Goal: Check status: Check status

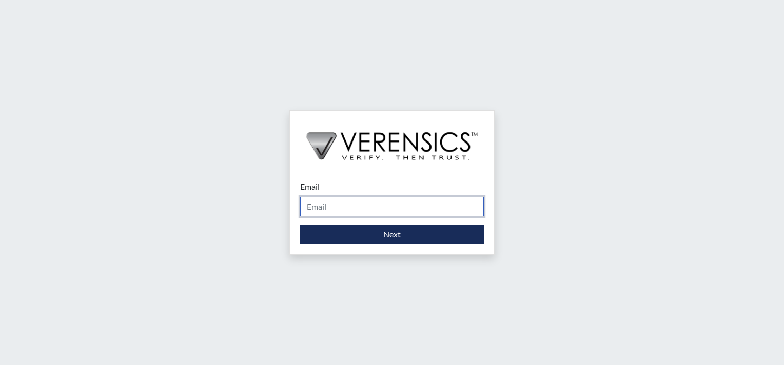
click at [346, 203] on input "Email" at bounding box center [392, 206] width 184 height 19
type input "[PERSON_NAME][EMAIL_ADDRESS][PERSON_NAME][DOMAIN_NAME]"
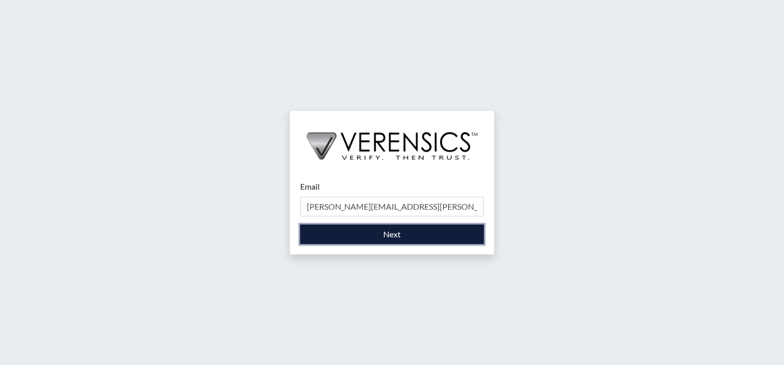
click at [379, 235] on button "Next" at bounding box center [392, 234] width 184 height 19
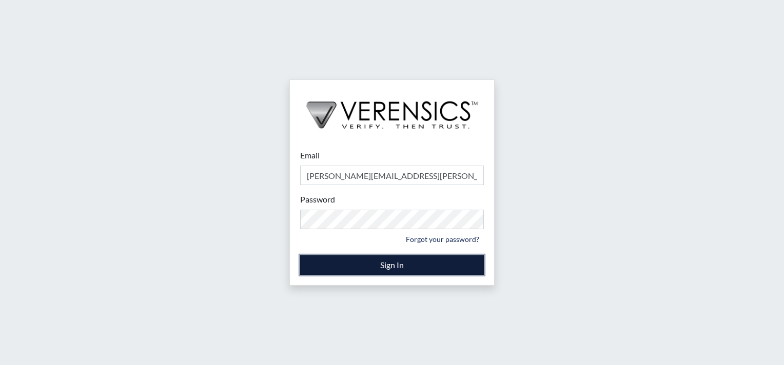
click at [367, 267] on button "Sign In" at bounding box center [392, 265] width 184 height 19
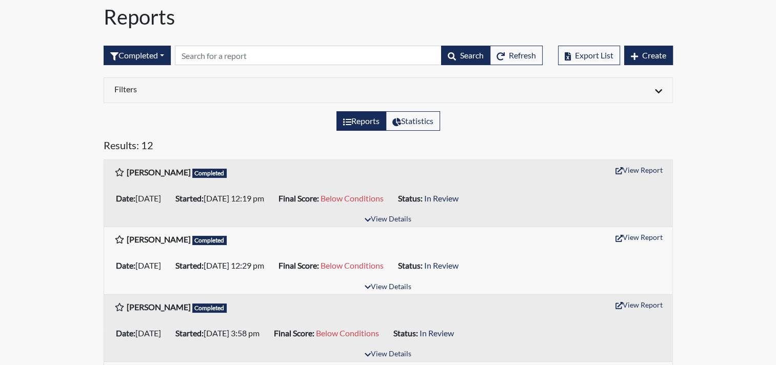
scroll to position [34, 0]
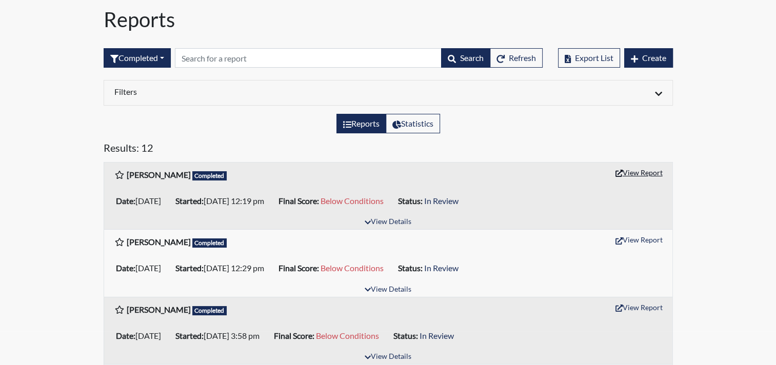
click at [635, 169] on button "View Report" at bounding box center [639, 173] width 56 height 16
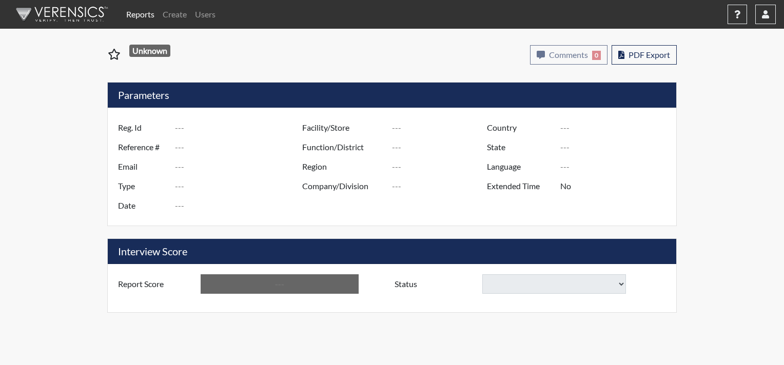
type input "[PERSON_NAME]"
type input "50919"
type input "[PERSON_NAME][EMAIL_ADDRESS][PERSON_NAME][DOMAIN_NAME]"
type input "Corrections Pre-Employment"
type input "[DATE]"
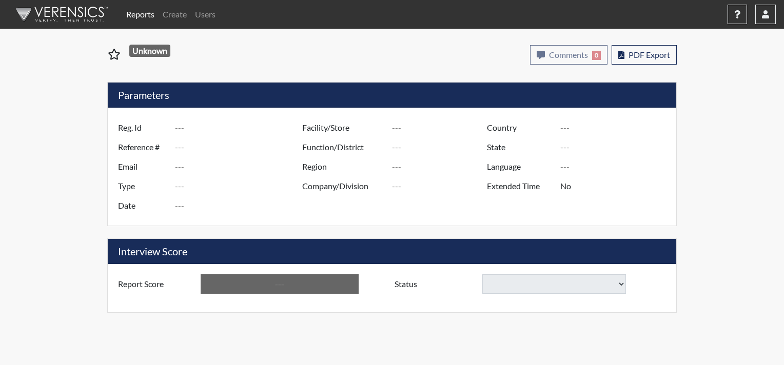
type input "[GEOGRAPHIC_DATA]"
type input "[US_STATE]"
type input "English"
type input "Yes"
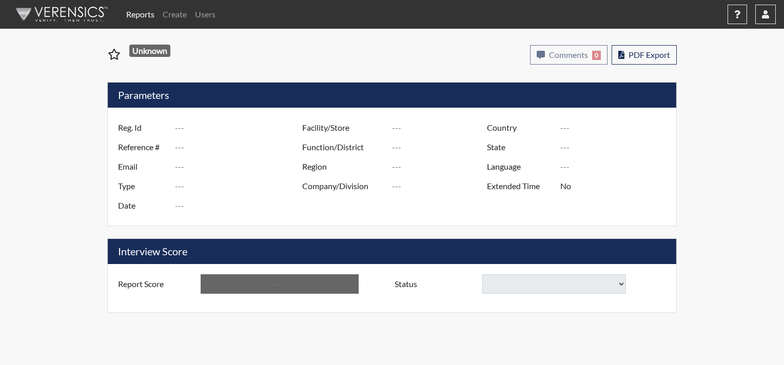
type input "Below Conditions"
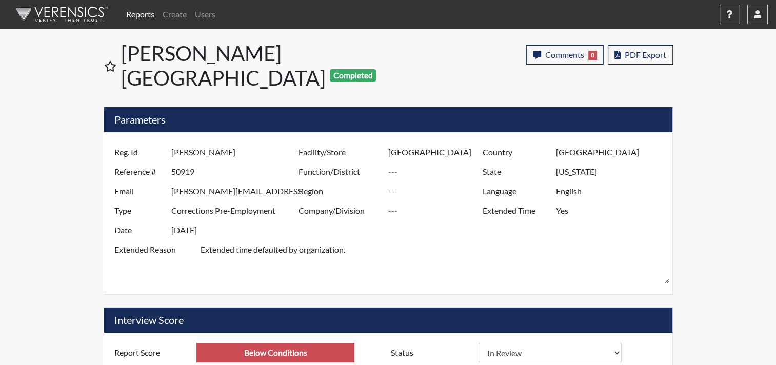
click at [143, 14] on link "Reports" at bounding box center [140, 14] width 36 height 21
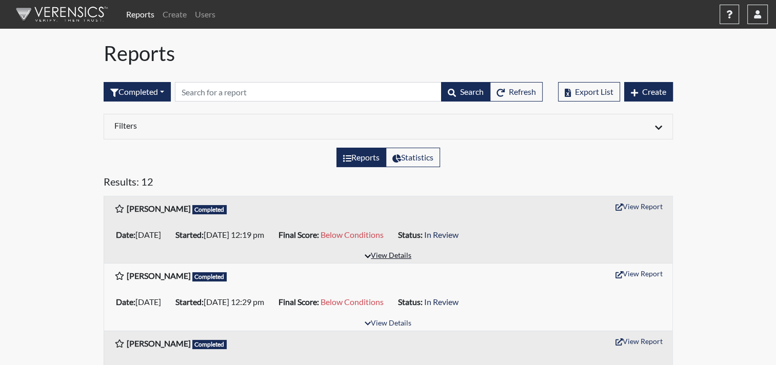
click at [389, 254] on button "View Details" at bounding box center [388, 256] width 56 height 14
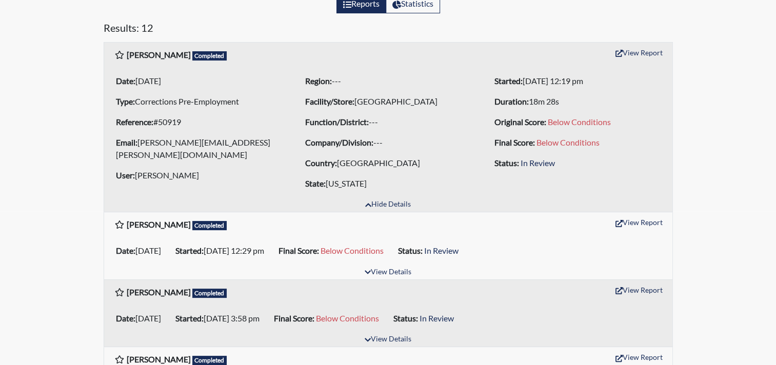
scroll to position [147, 0]
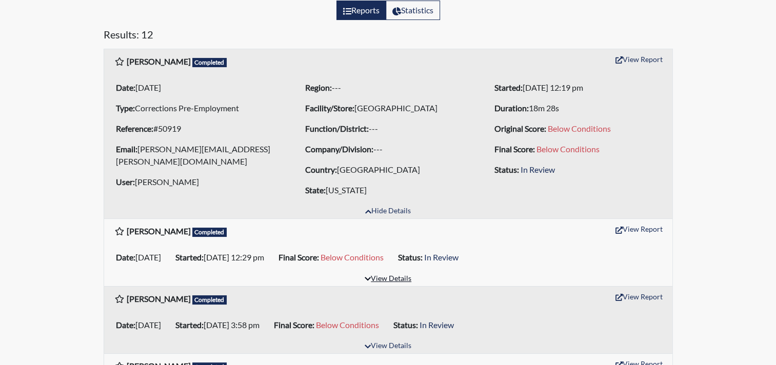
click at [392, 277] on button "View Details" at bounding box center [388, 279] width 56 height 14
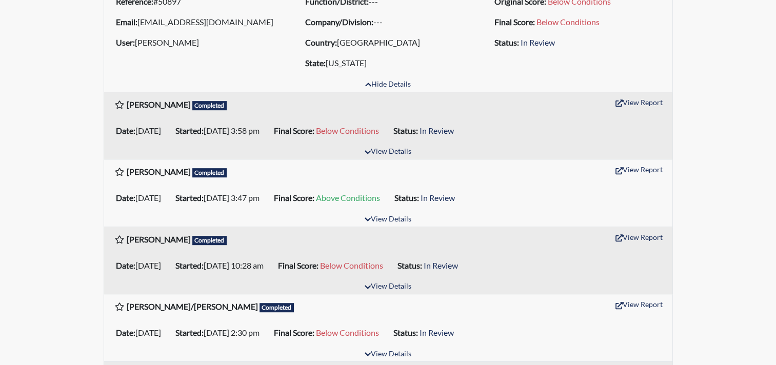
scroll to position [447, 0]
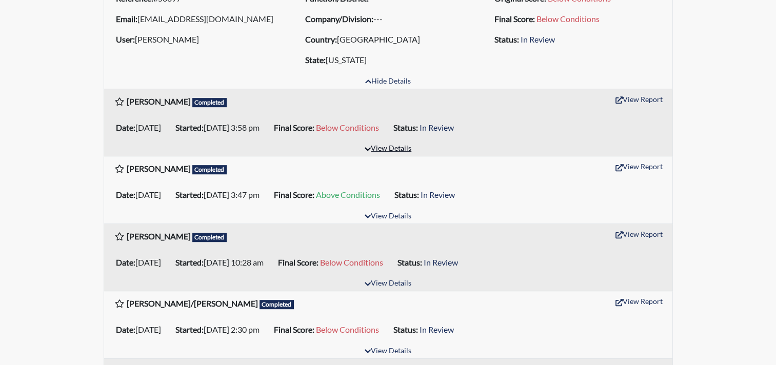
click at [398, 148] on button "View Details" at bounding box center [388, 149] width 56 height 14
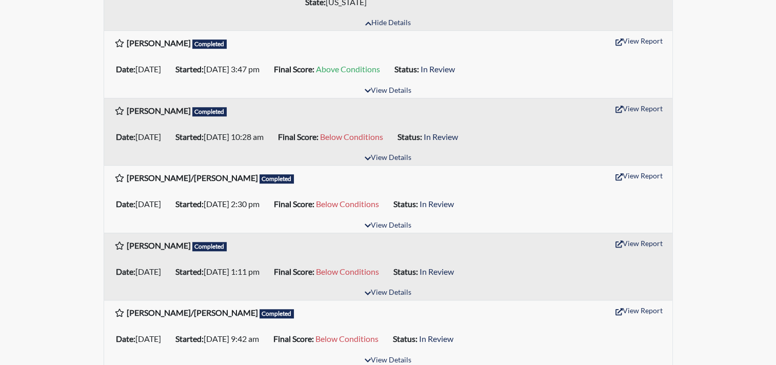
scroll to position [677, 0]
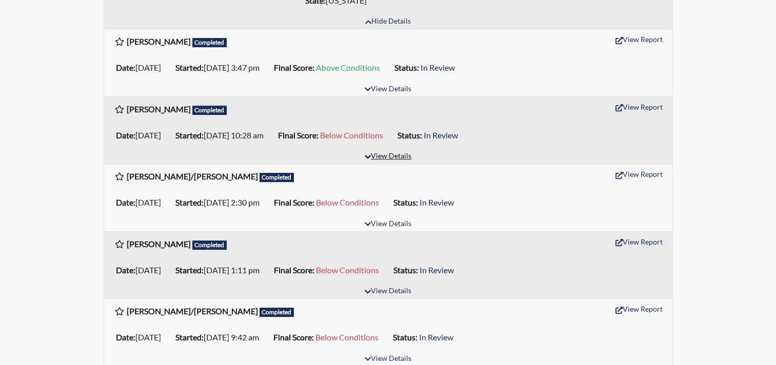
click at [386, 154] on button "View Details" at bounding box center [388, 157] width 56 height 14
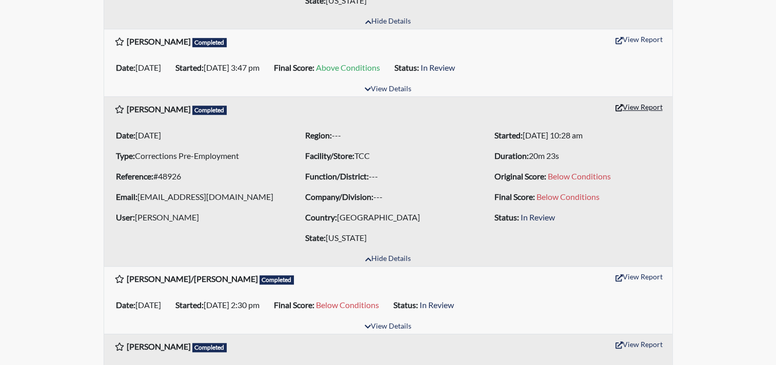
click at [638, 103] on button "View Report" at bounding box center [639, 107] width 56 height 16
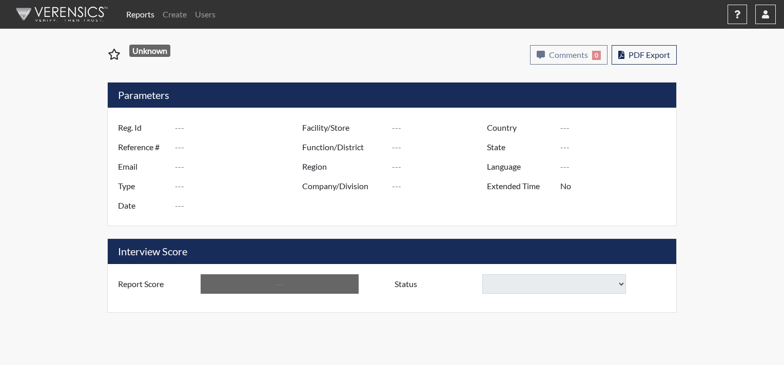
type input "[PERSON_NAME]"
type input "48926"
type input "[EMAIL_ADDRESS][DOMAIN_NAME]"
type input "Corrections Pre-Employment"
type input "Aug 7, 2025"
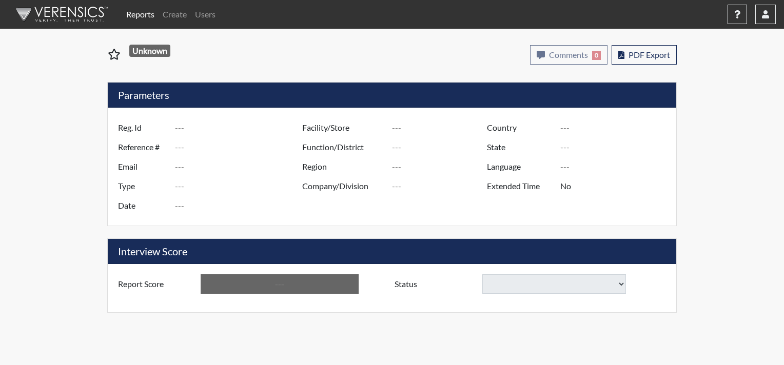
type input "TCC"
type input "[GEOGRAPHIC_DATA]"
type input "[US_STATE]"
type input "English"
type input "Yes"
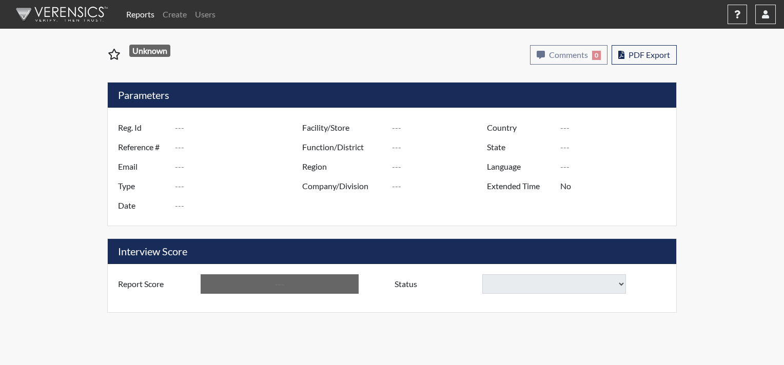
type input "Below Conditions"
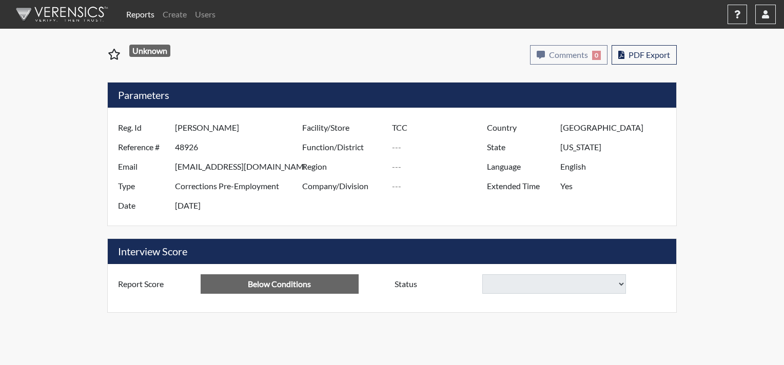
select select
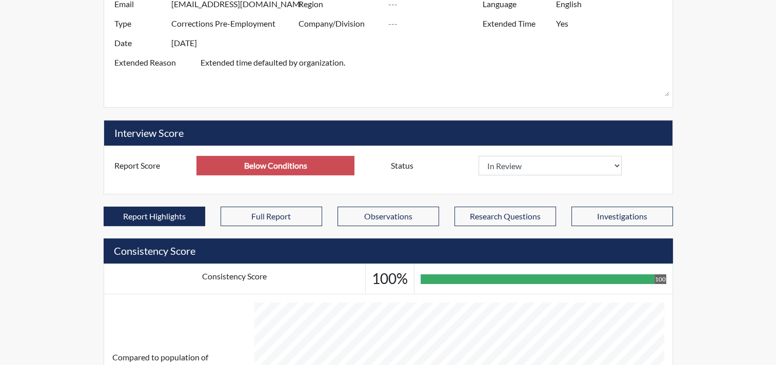
scroll to position [186, 0]
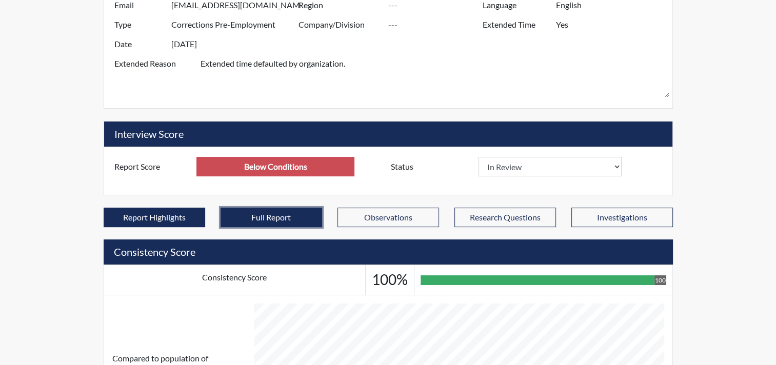
click at [288, 208] on button "Full Report" at bounding box center [272, 217] width 102 height 19
select select
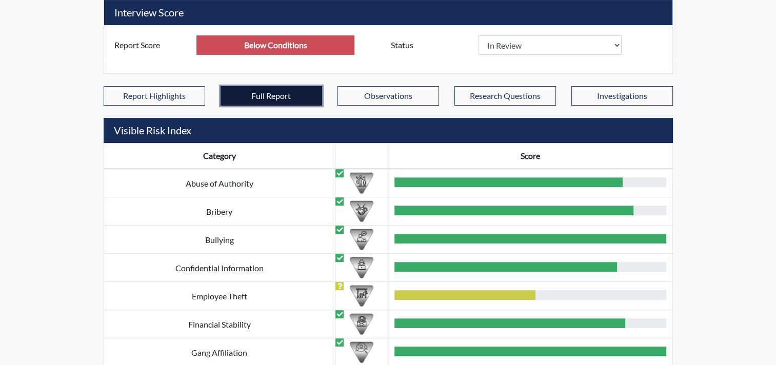
scroll to position [436, 0]
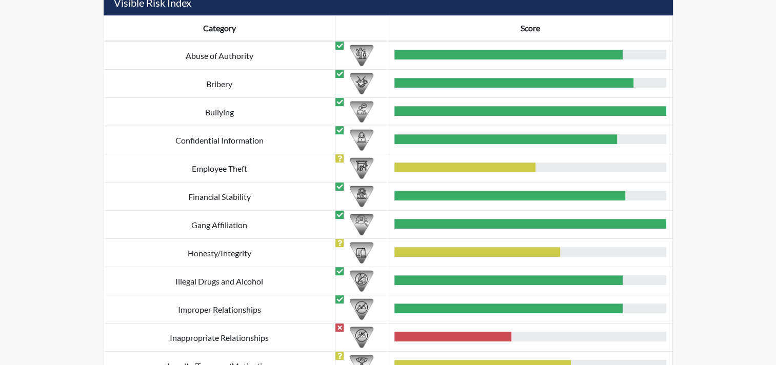
click at [360, 156] on img at bounding box center [362, 168] width 24 height 24
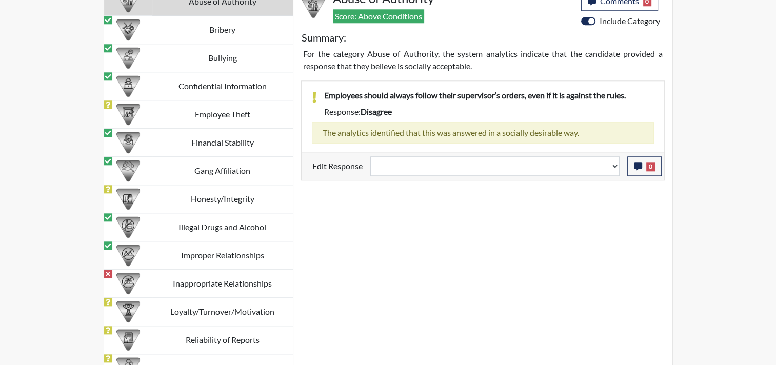
scroll to position [1076, 0]
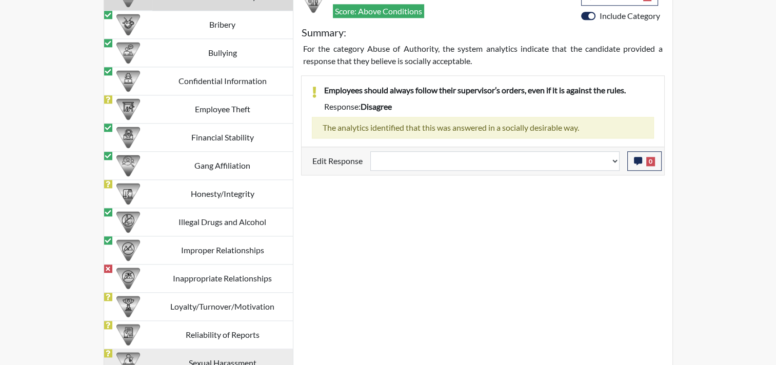
click at [237, 349] on td "Sexual Harassment" at bounding box center [222, 363] width 141 height 28
select select
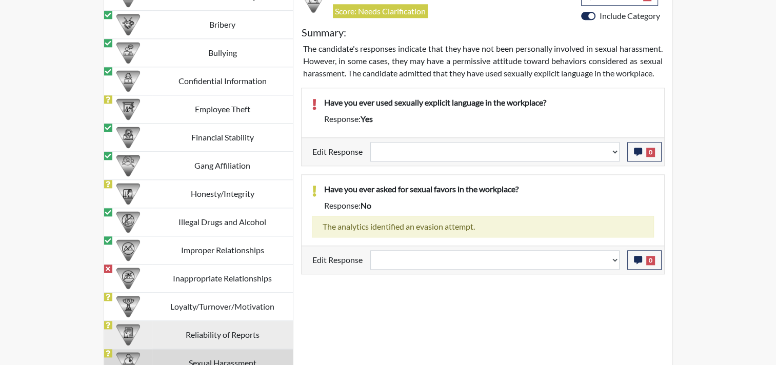
click at [254, 321] on td "Reliability of Reports" at bounding box center [222, 335] width 141 height 28
select select
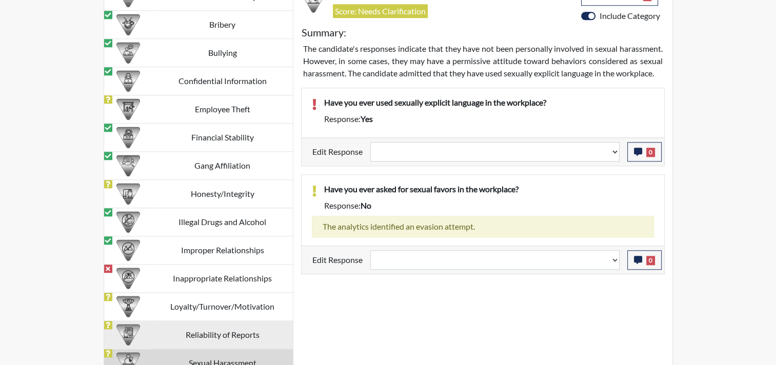
select select
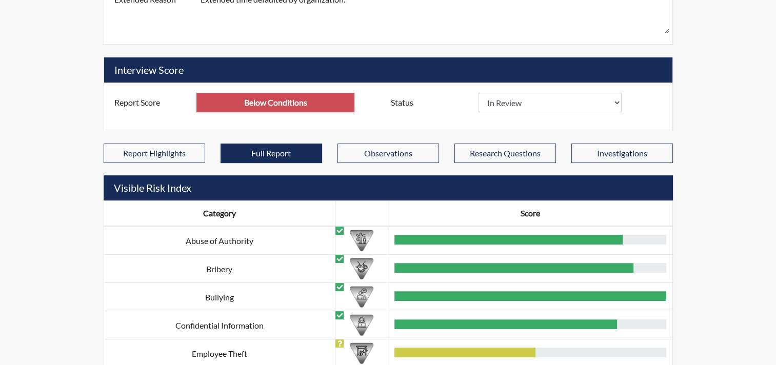
scroll to position [252, 0]
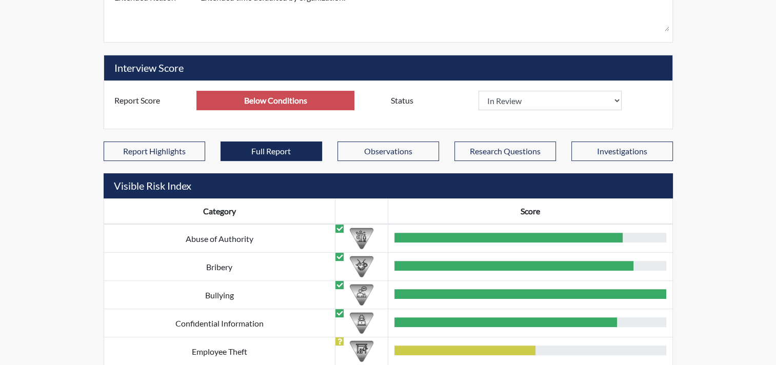
click at [132, 91] on label "Report Score" at bounding box center [152, 100] width 90 height 19
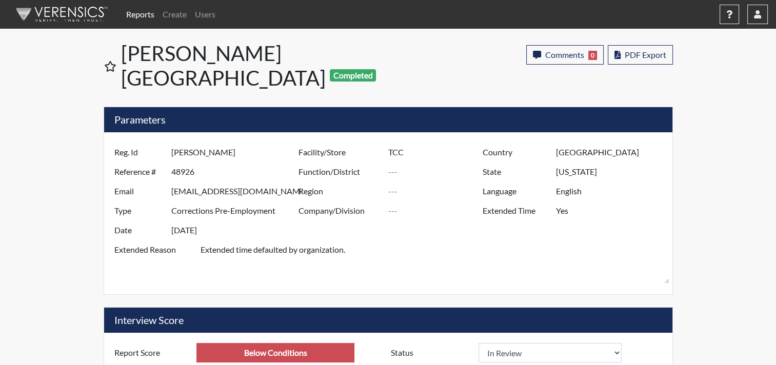
click at [138, 14] on link "Reports" at bounding box center [140, 14] width 36 height 21
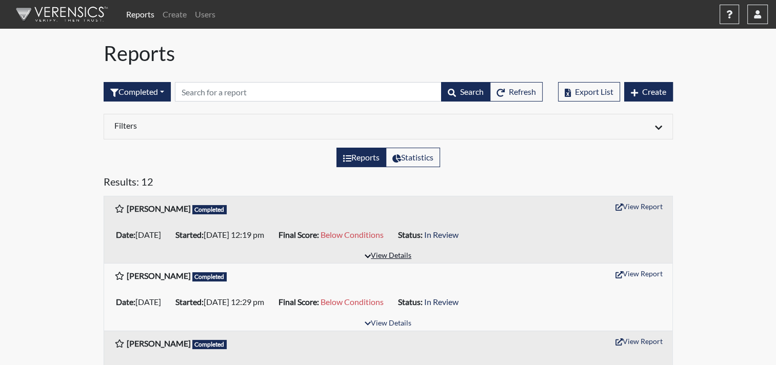
click at [379, 255] on button "View Details" at bounding box center [388, 256] width 56 height 14
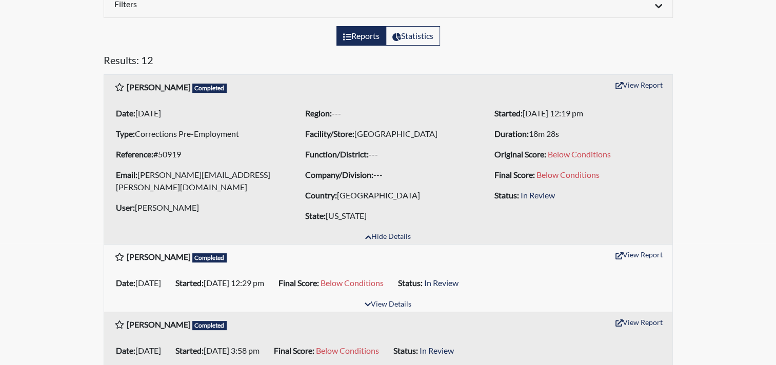
scroll to position [197, 0]
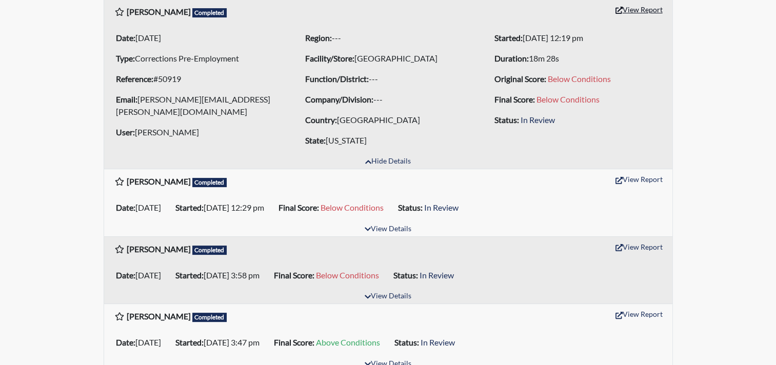
click at [643, 9] on button "View Report" at bounding box center [639, 10] width 56 height 16
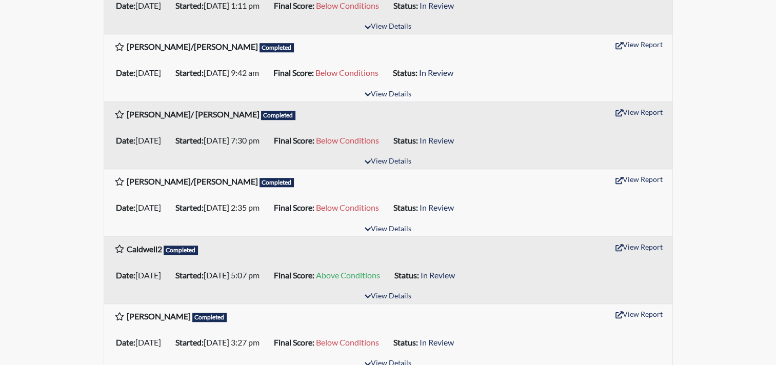
scroll to position [751, 0]
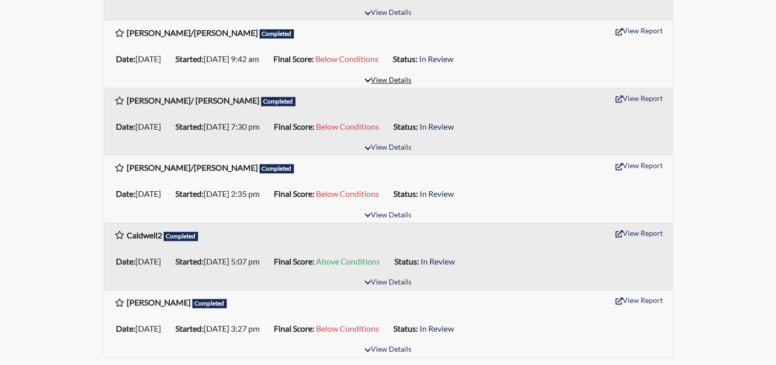
click at [394, 78] on button "View Details" at bounding box center [388, 81] width 56 height 14
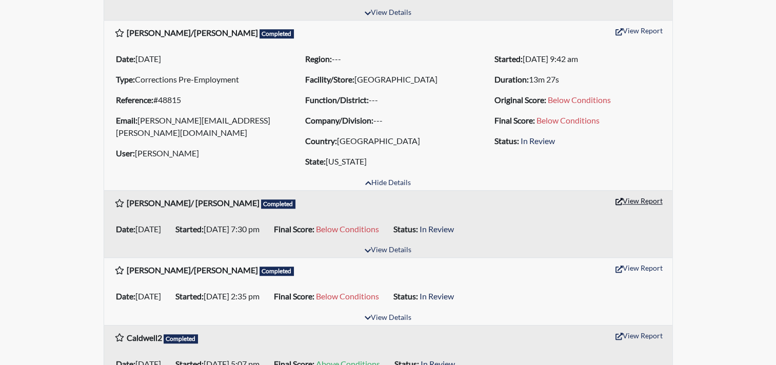
click at [637, 201] on button "View Report" at bounding box center [639, 201] width 56 height 16
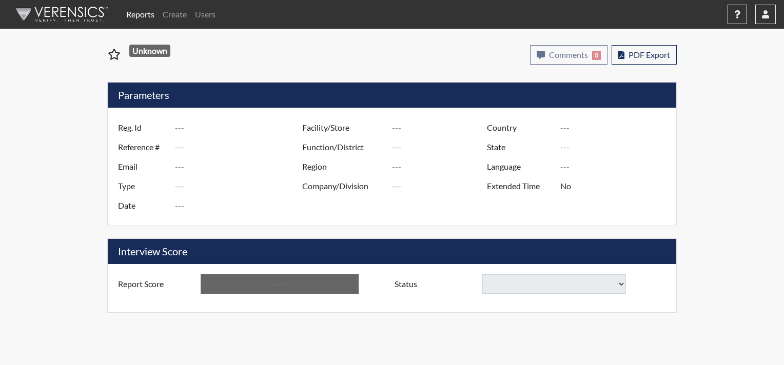
type input "[PERSON_NAME]"
type input "50919"
type input "[PERSON_NAME][EMAIL_ADDRESS][PERSON_NAME][DOMAIN_NAME]"
type input "Corrections Pre-Employment"
type input "[DATE]"
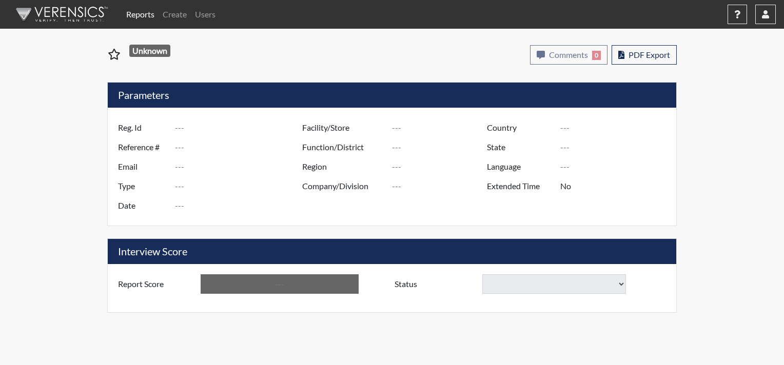
type input "[GEOGRAPHIC_DATA]"
type input "[US_STATE]"
type input "English"
type input "Yes"
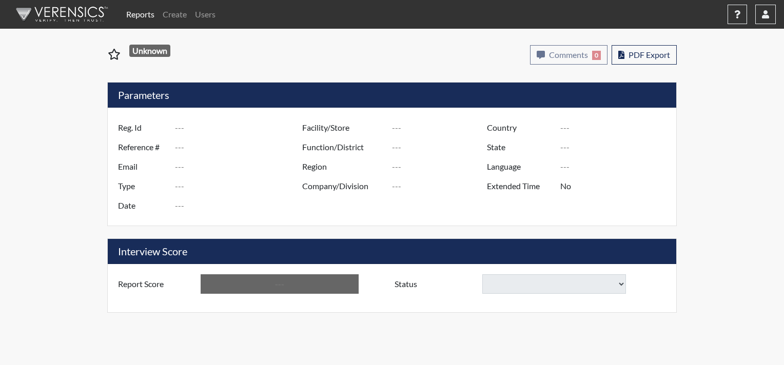
type input "Below Conditions"
type input "[PERSON_NAME]/ [PERSON_NAME]"
type input "48818"
type input "lewissmith0425@gmail.com"
type input "Corrections Pre-Employment"
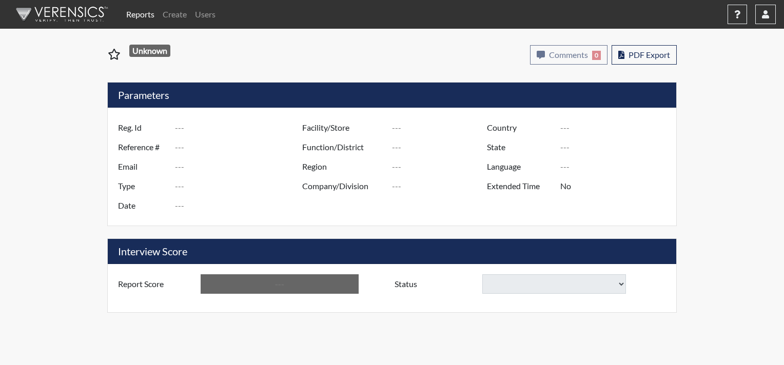
type input "Aug 1, 2025"
type input "Pathways/[GEOGRAPHIC_DATA]"
type input "[GEOGRAPHIC_DATA]"
type input "[US_STATE]"
type input "English"
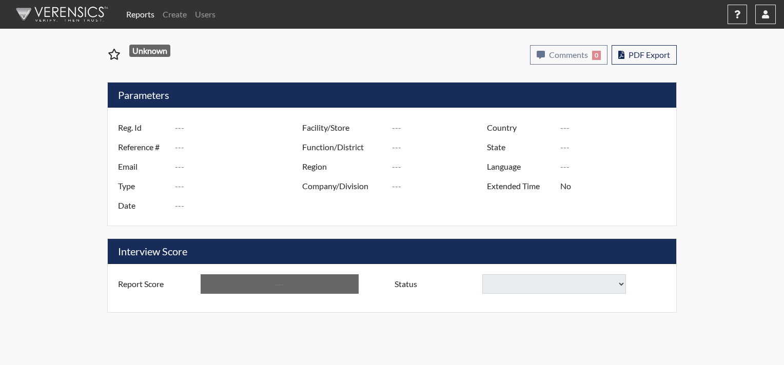
type input "Yes"
type input "Below Conditions"
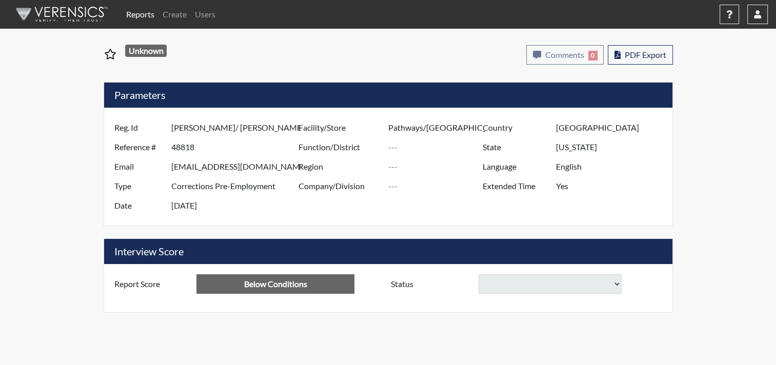
select select
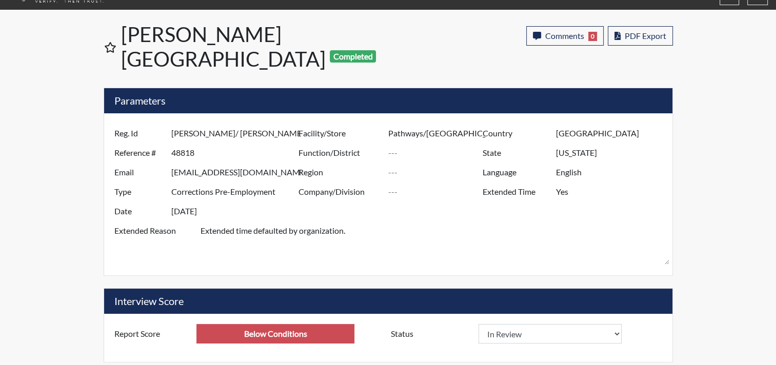
scroll to position [16, 0]
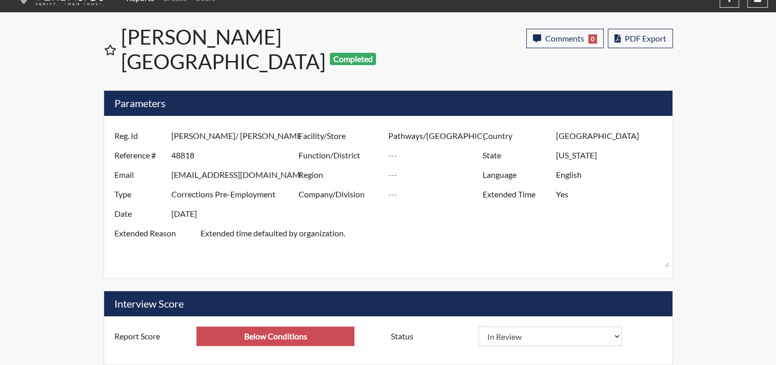
select select
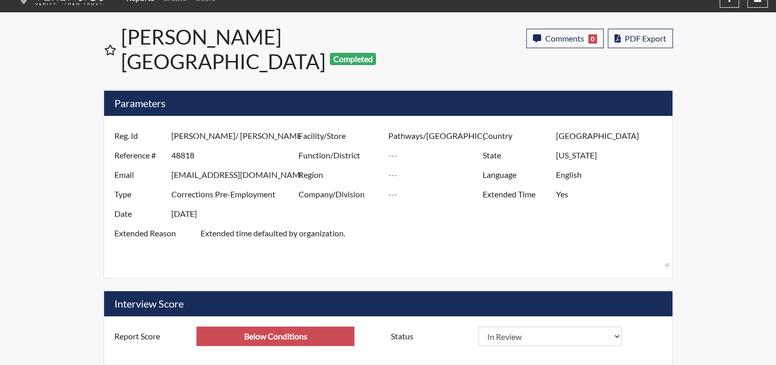
select select
